Goal: Transaction & Acquisition: Subscribe to service/newsletter

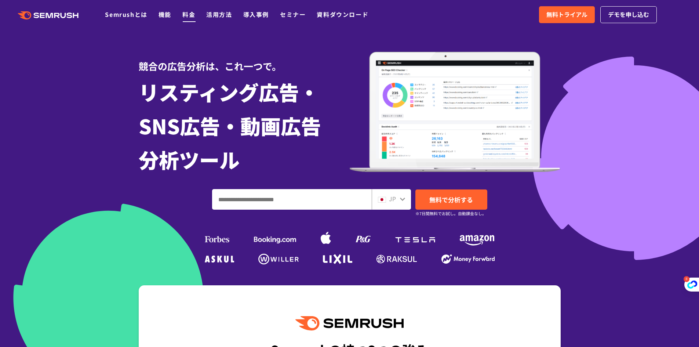
click at [195, 15] on li "料金" at bounding box center [188, 15] width 13 height 10
click at [188, 15] on link "料金" at bounding box center [188, 14] width 13 height 9
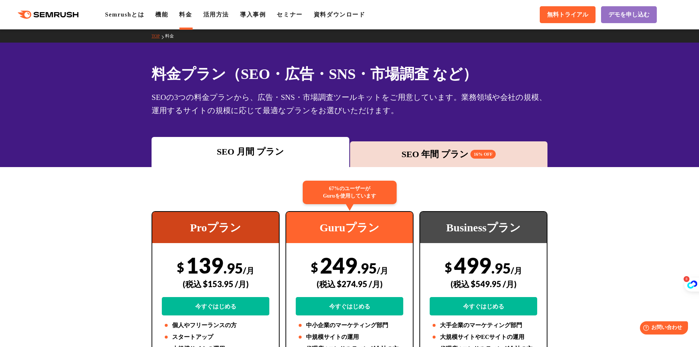
click at [404, 150] on div "SEO 年間 プラン 16% OFF" at bounding box center [449, 153] width 190 height 13
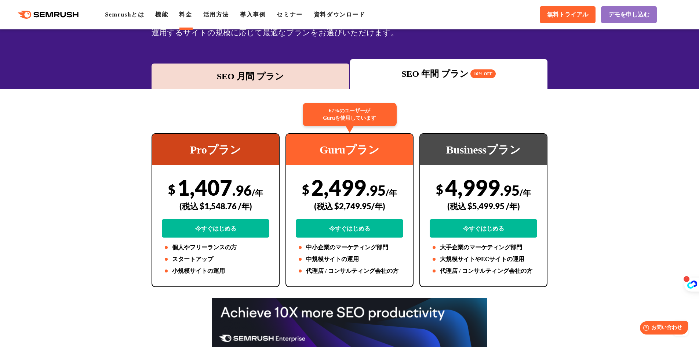
scroll to position [73, 0]
